Goal: Task Accomplishment & Management: Use online tool/utility

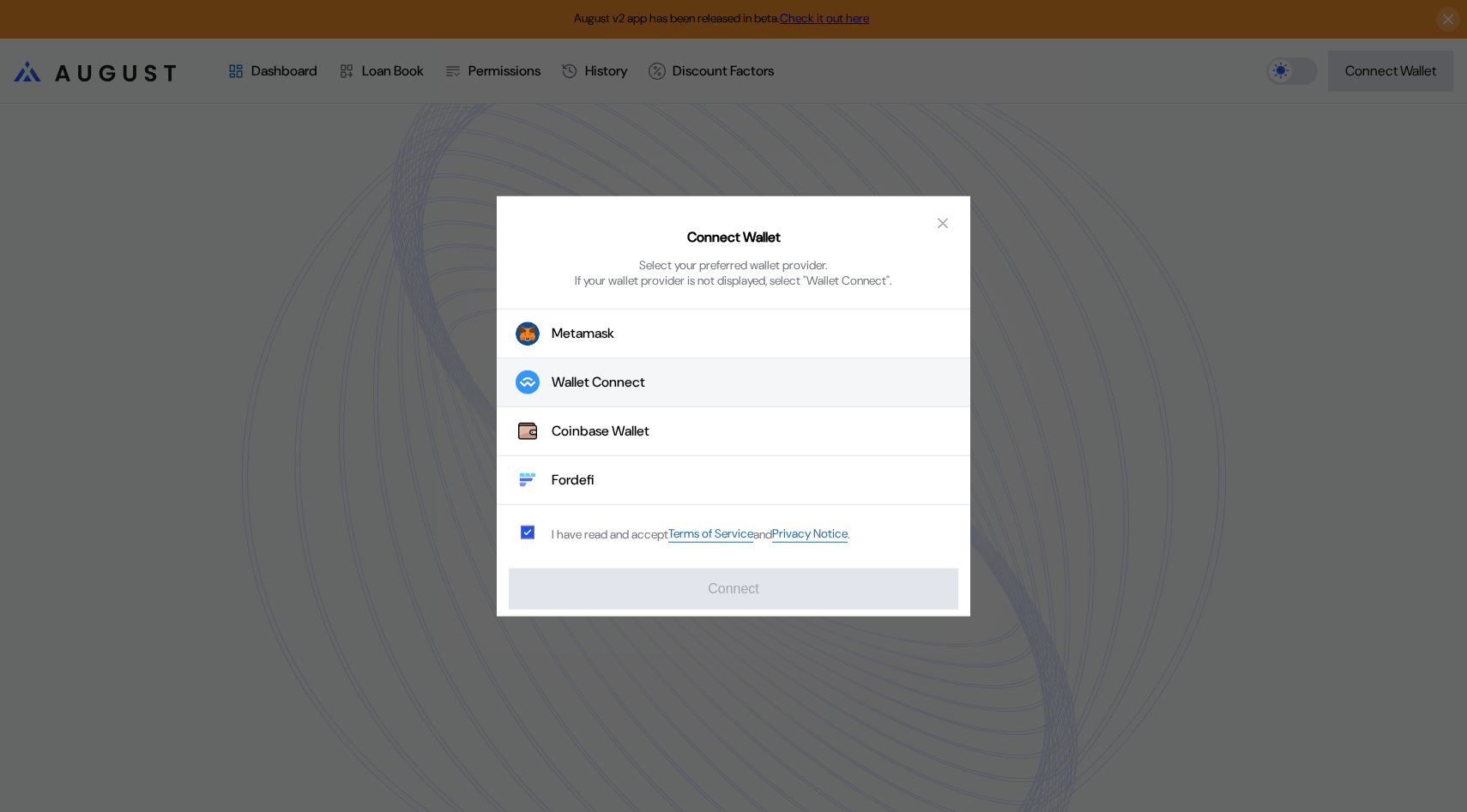
click at [658, 387] on button "Wallet Connect" at bounding box center [734, 382] width 474 height 49
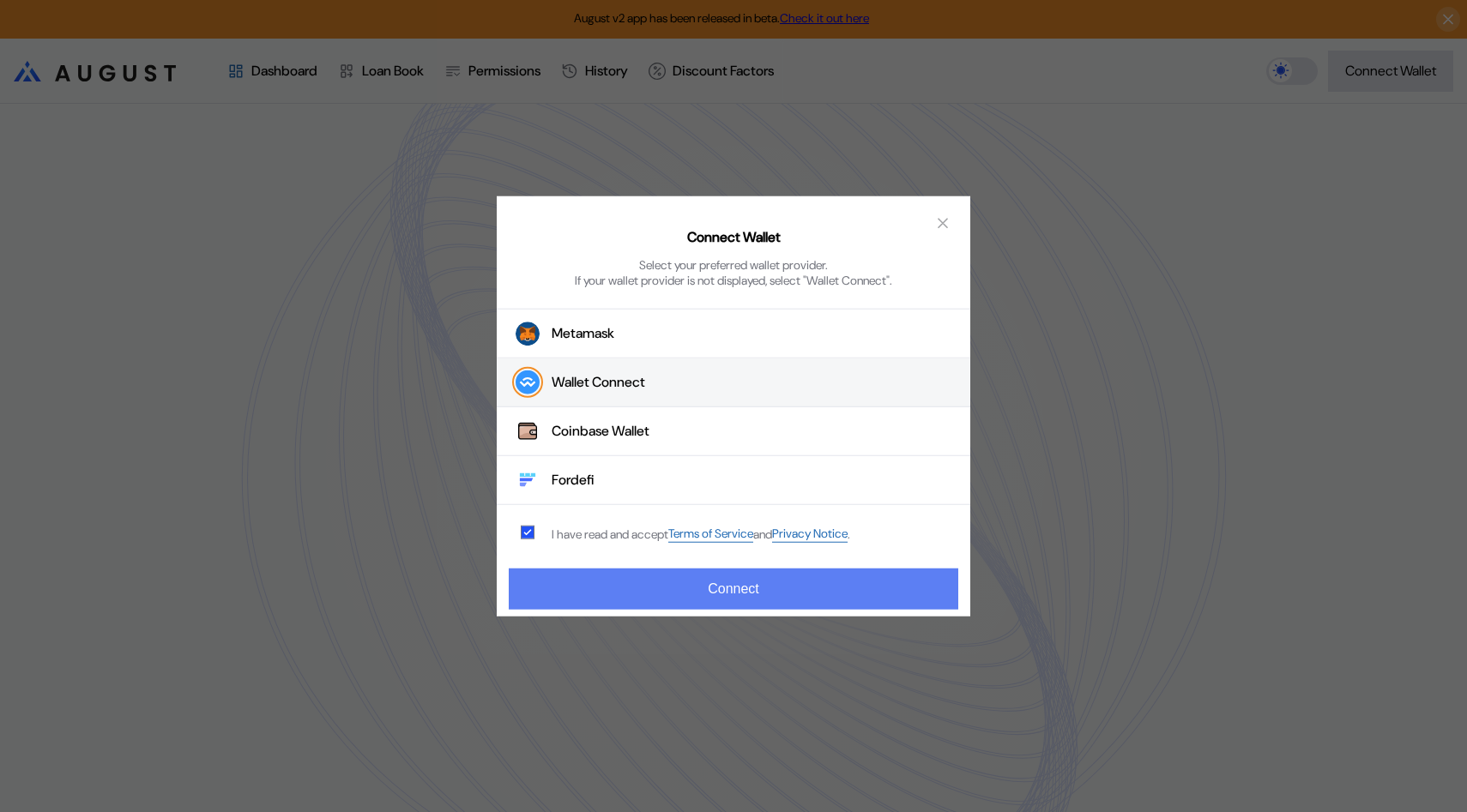
click at [686, 581] on button "Connect" at bounding box center [733, 588] width 449 height 41
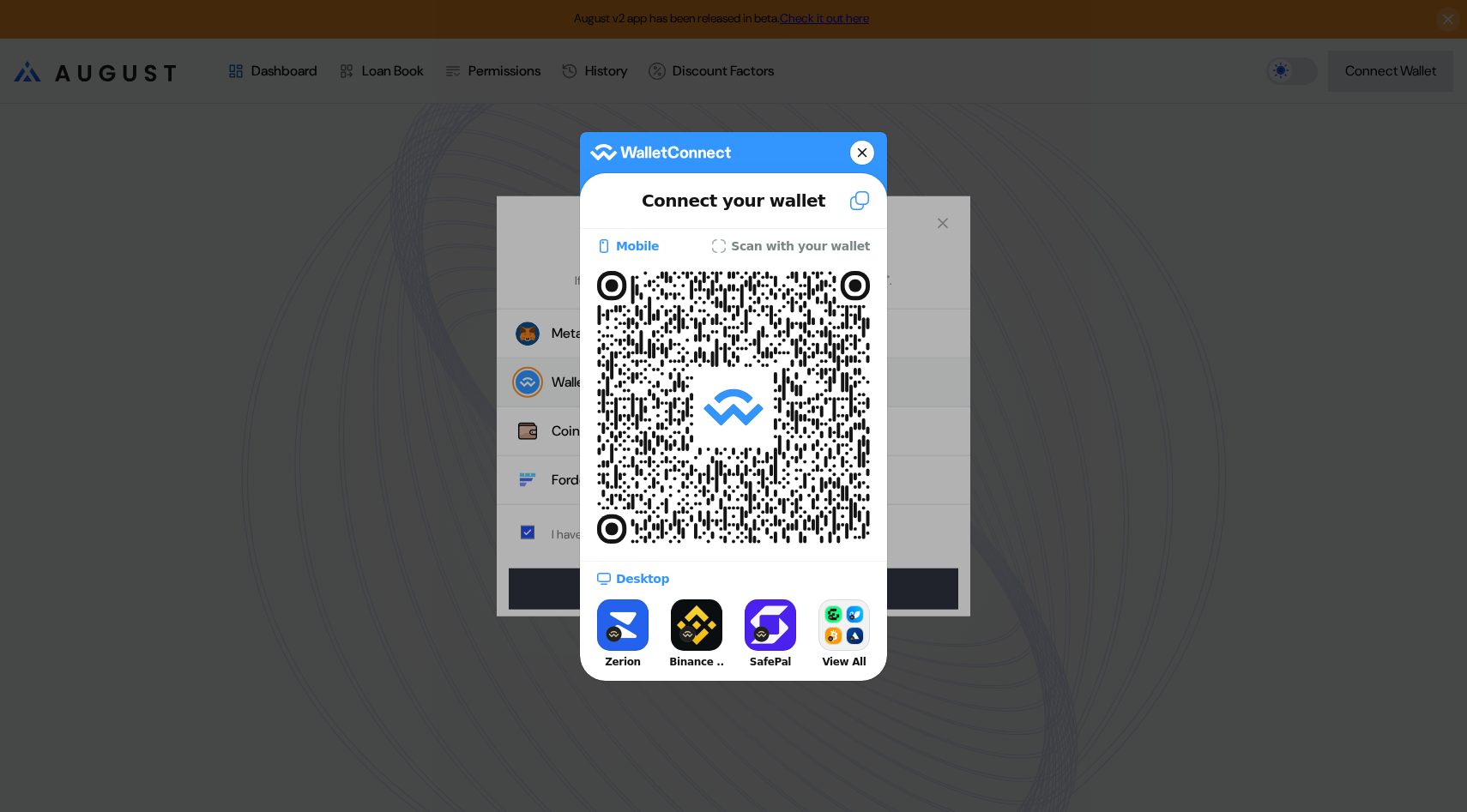
click at [868, 156] on button at bounding box center [862, 152] width 24 height 24
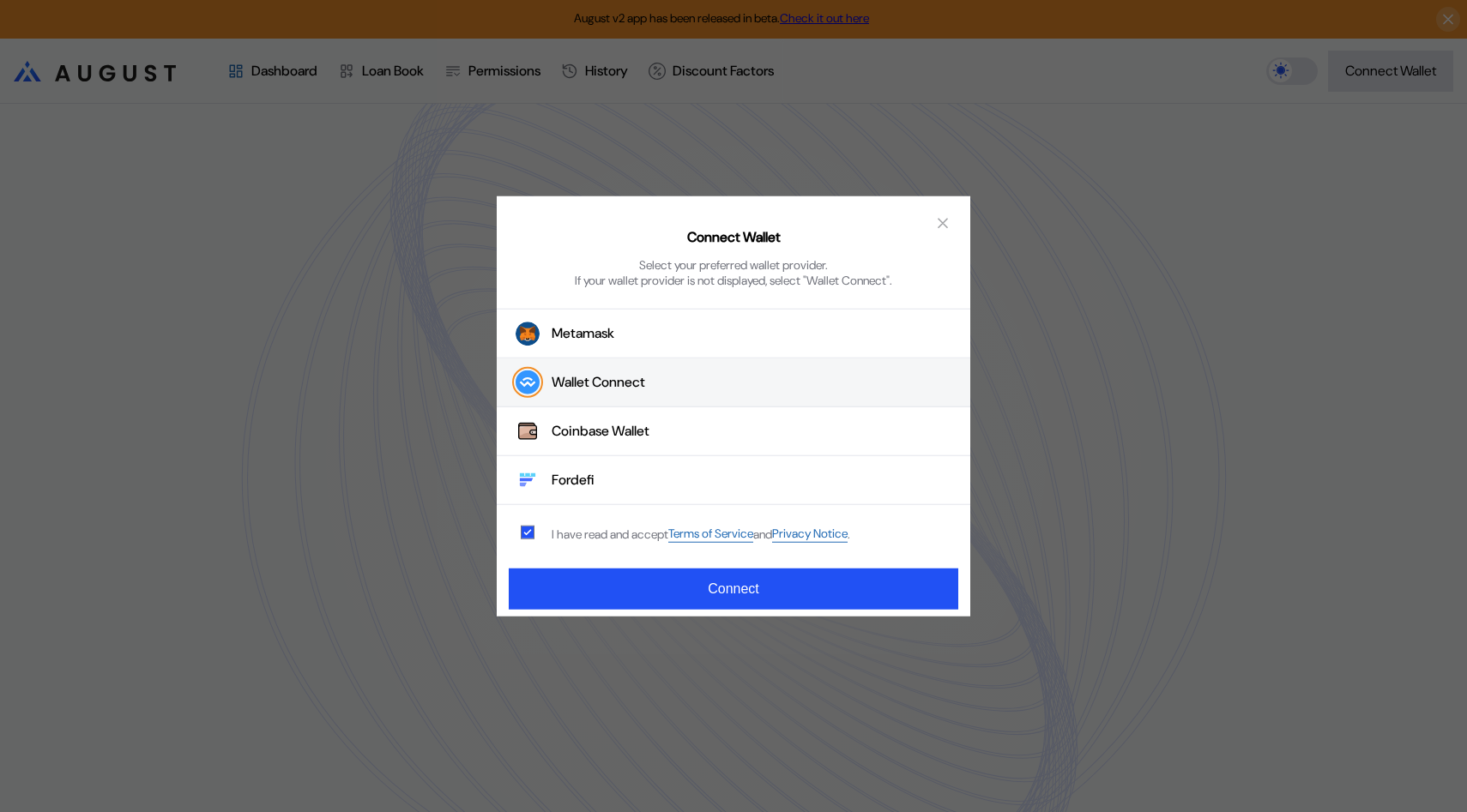
click at [743, 381] on button "Wallet Connect" at bounding box center [734, 382] width 474 height 49
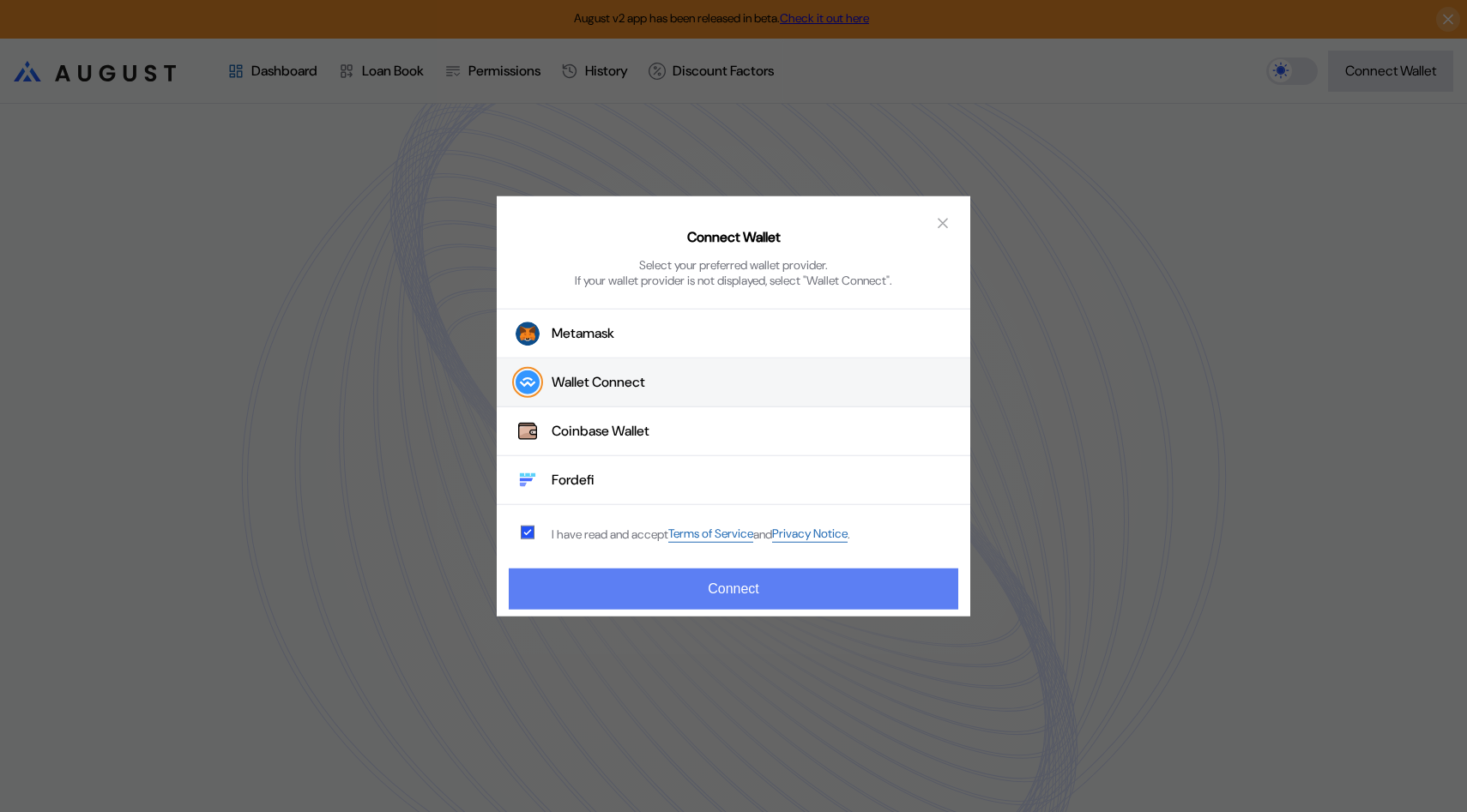
click at [752, 598] on button "Connect" at bounding box center [733, 588] width 449 height 41
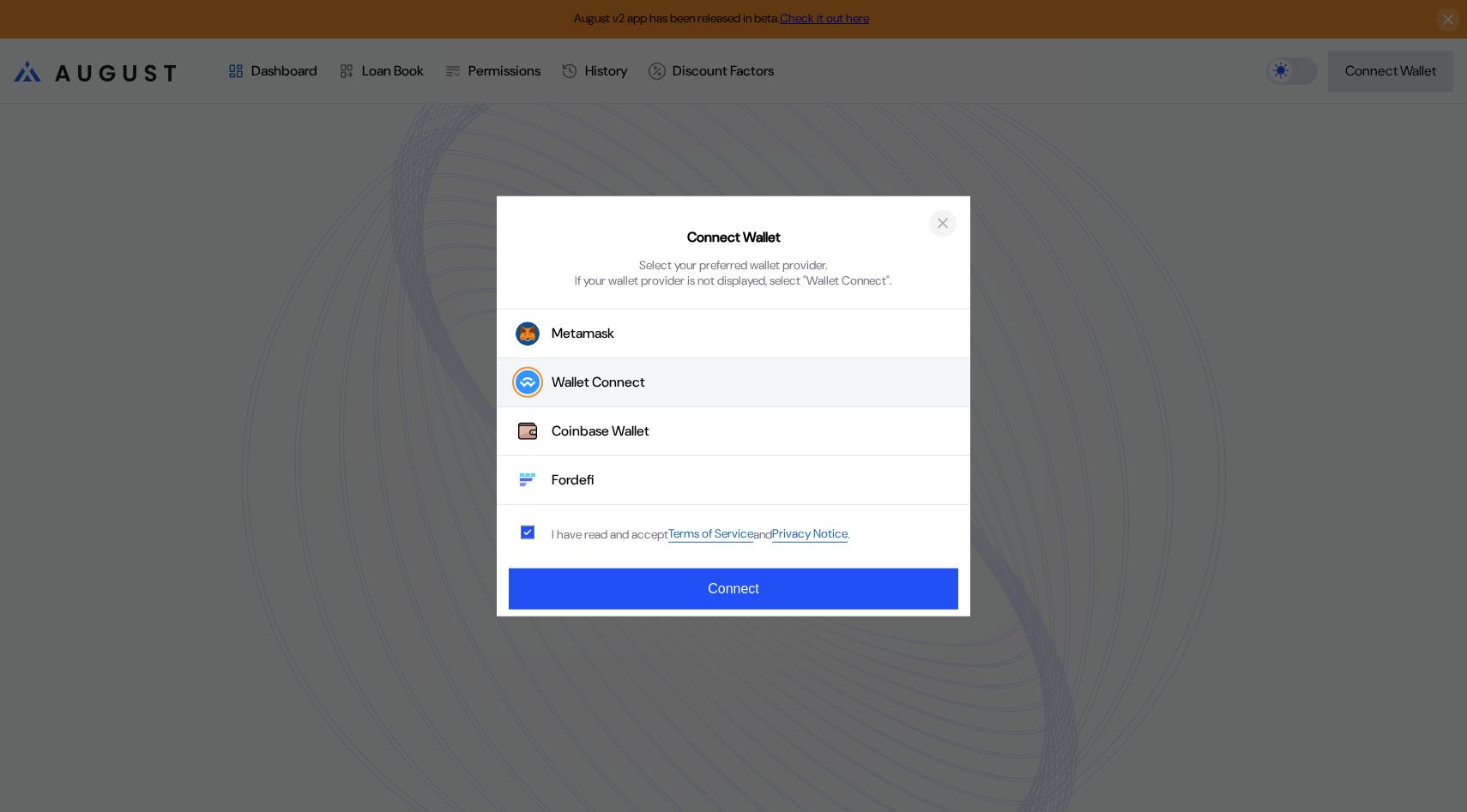
click at [944, 225] on icon "close modal" at bounding box center [943, 223] width 17 height 18
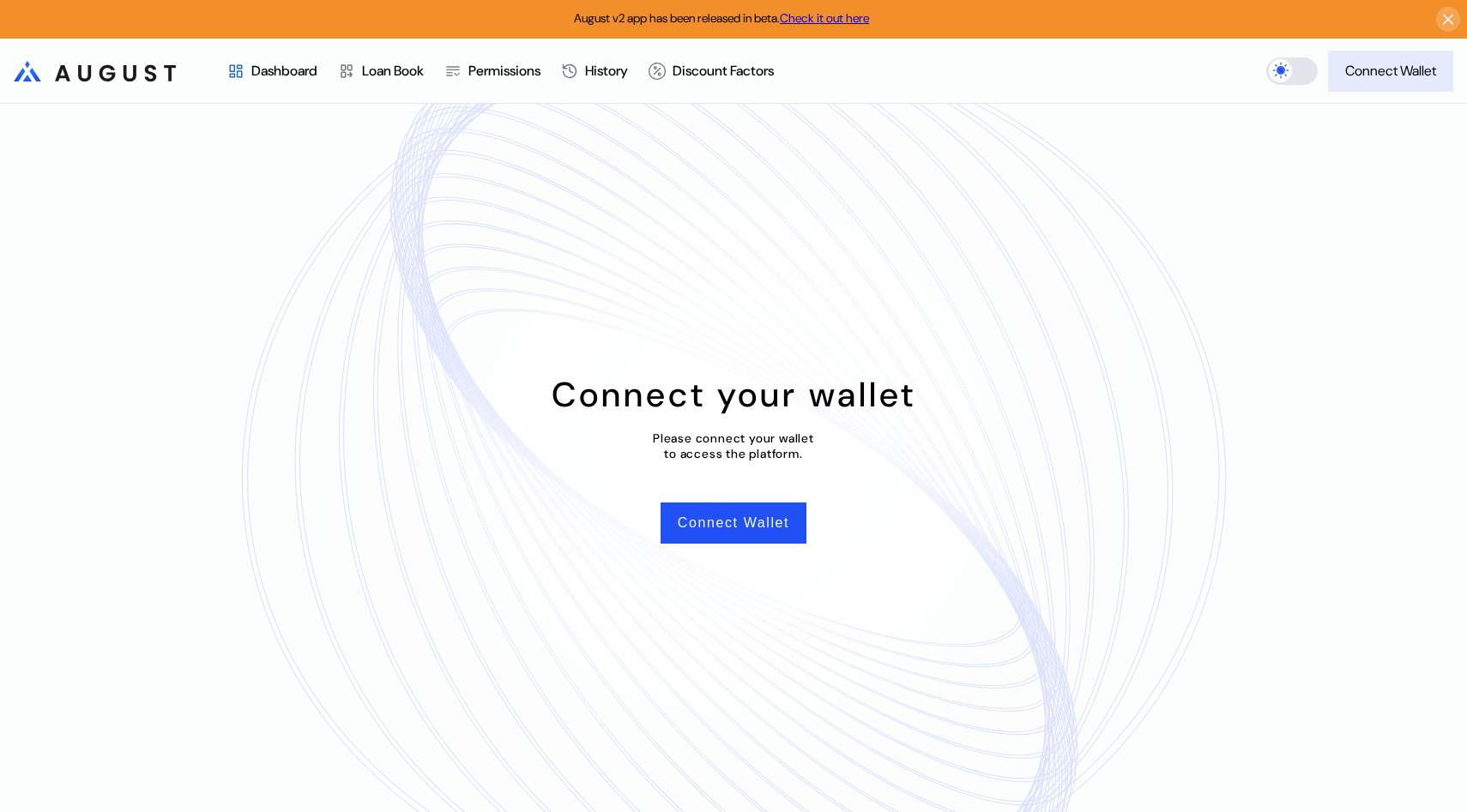
click at [1425, 63] on div "Connect Wallet" at bounding box center [1391, 71] width 91 height 18
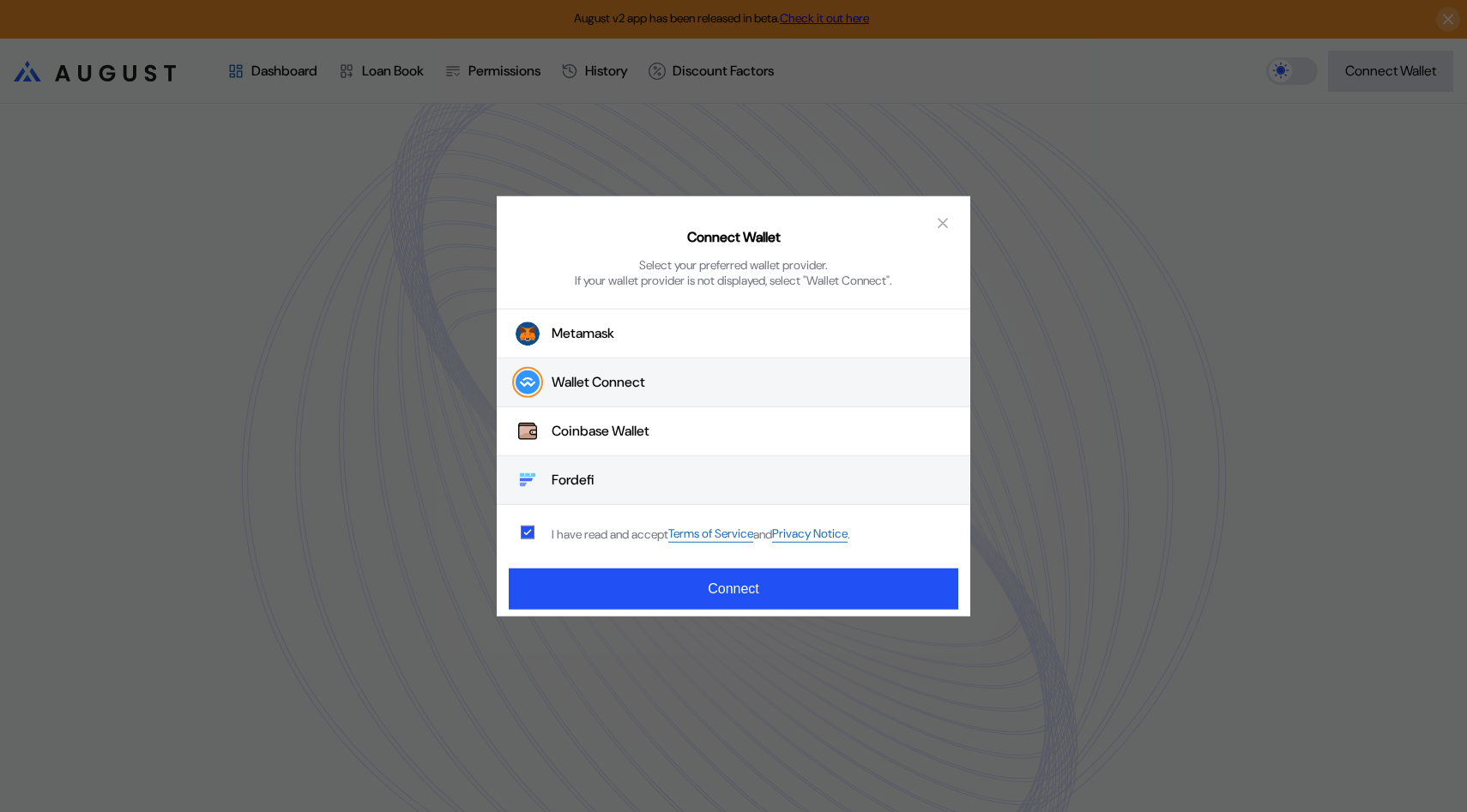
click at [669, 471] on button "Fordefi" at bounding box center [734, 481] width 474 height 49
click at [941, 226] on icon "close modal" at bounding box center [943, 223] width 17 height 18
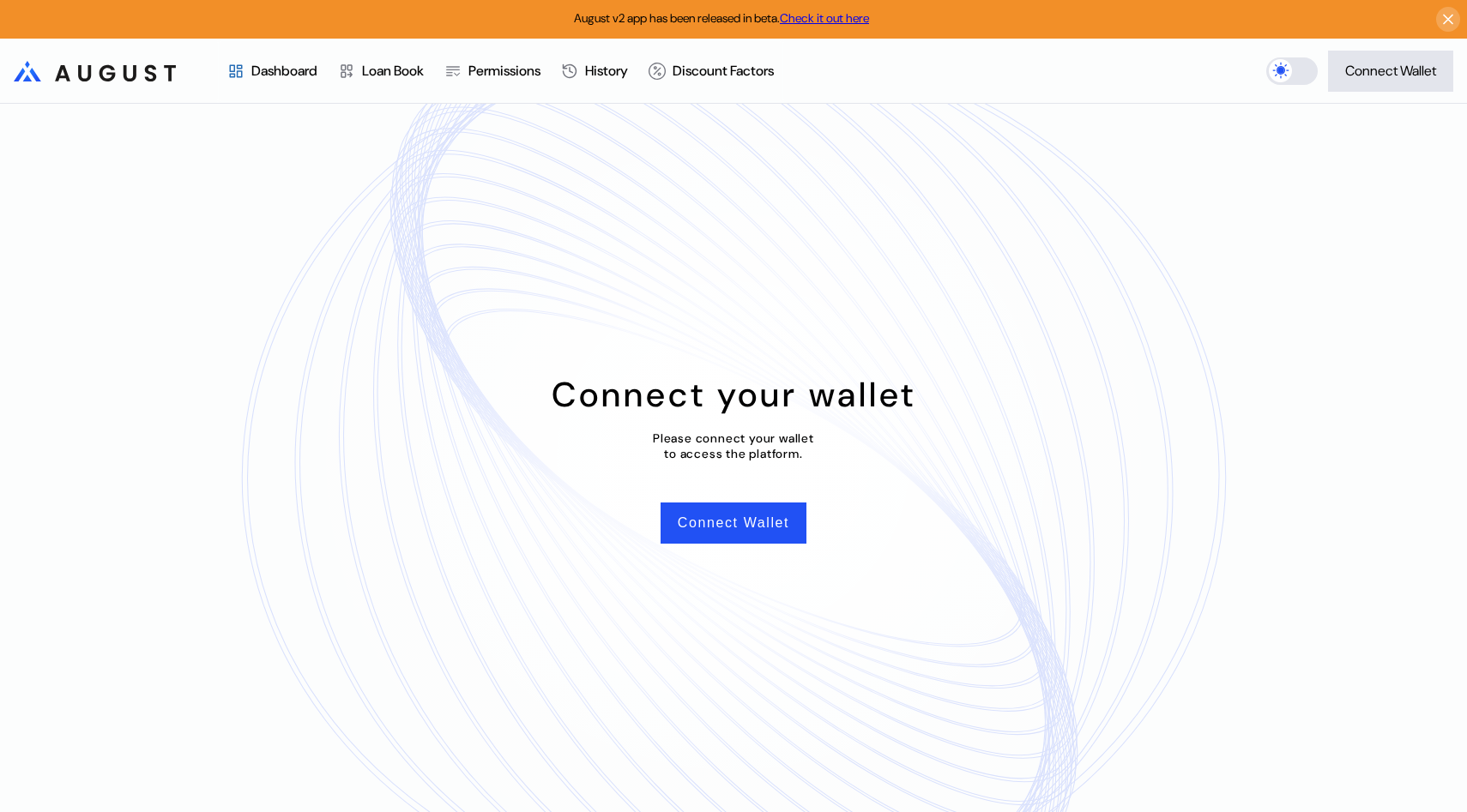
click at [307, 60] on div "Dashboard" at bounding box center [272, 71] width 111 height 63
click at [1381, 67] on div "Connect Wallet" at bounding box center [1391, 71] width 91 height 18
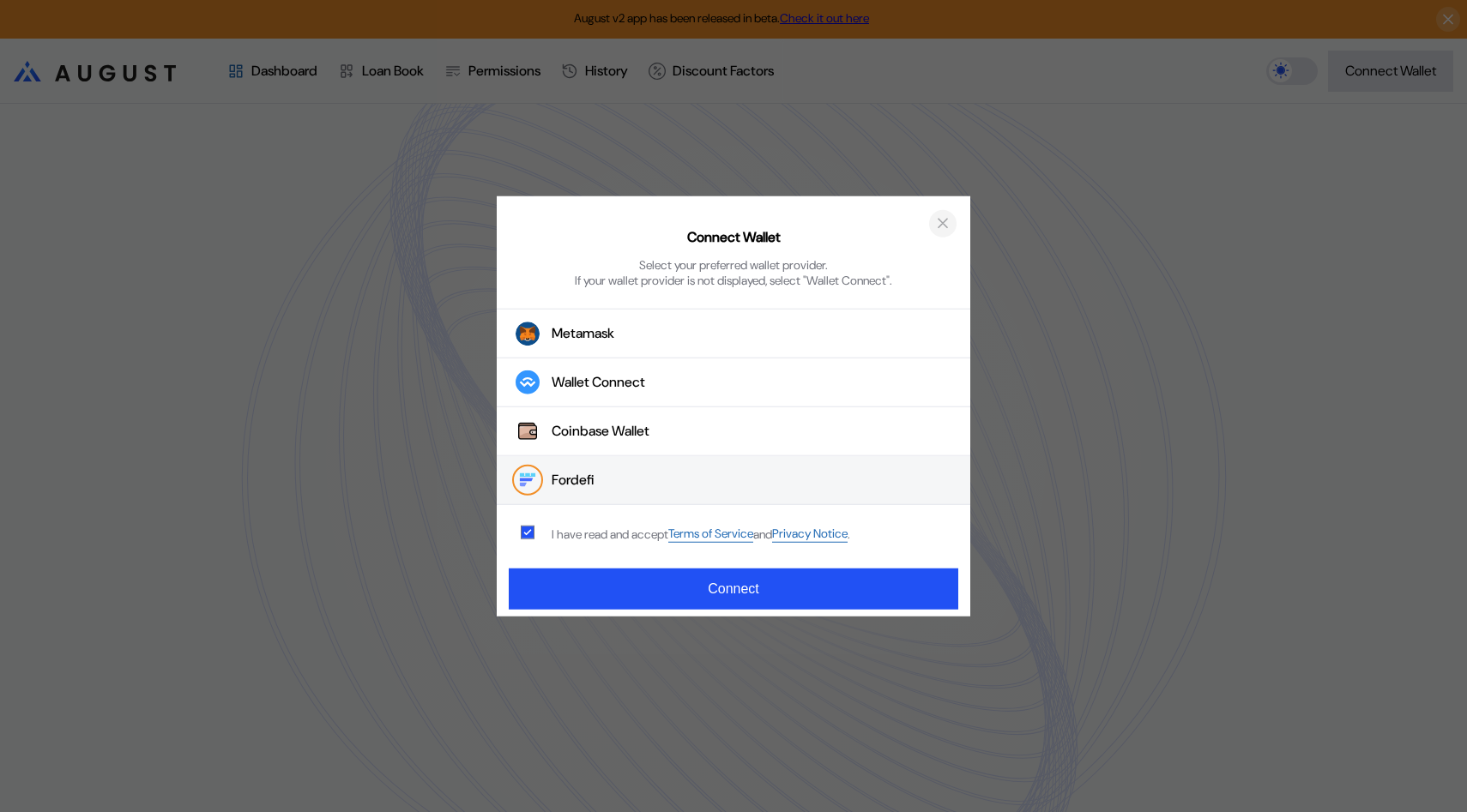
click at [953, 228] on button "close modal" at bounding box center [942, 223] width 28 height 28
